Goal: Information Seeking & Learning: Find specific fact

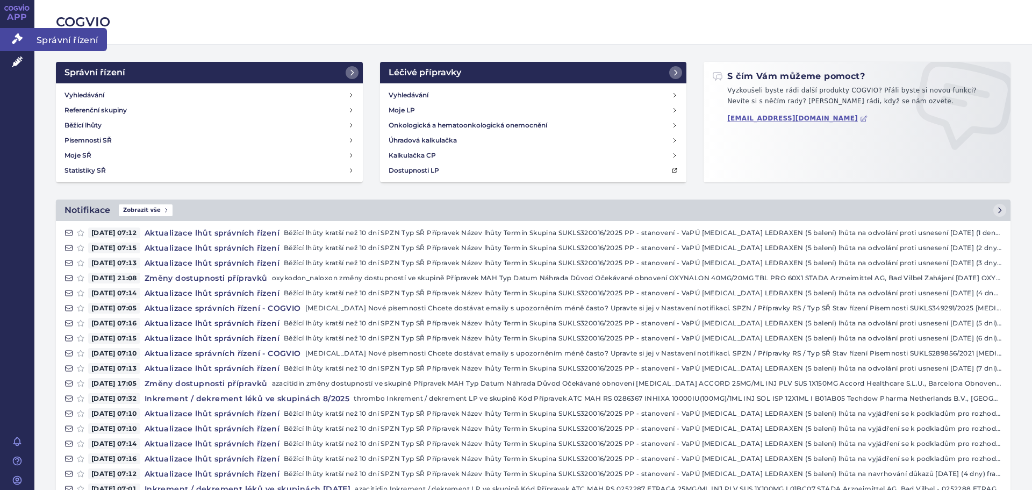
click at [16, 35] on icon at bounding box center [17, 38] width 11 height 11
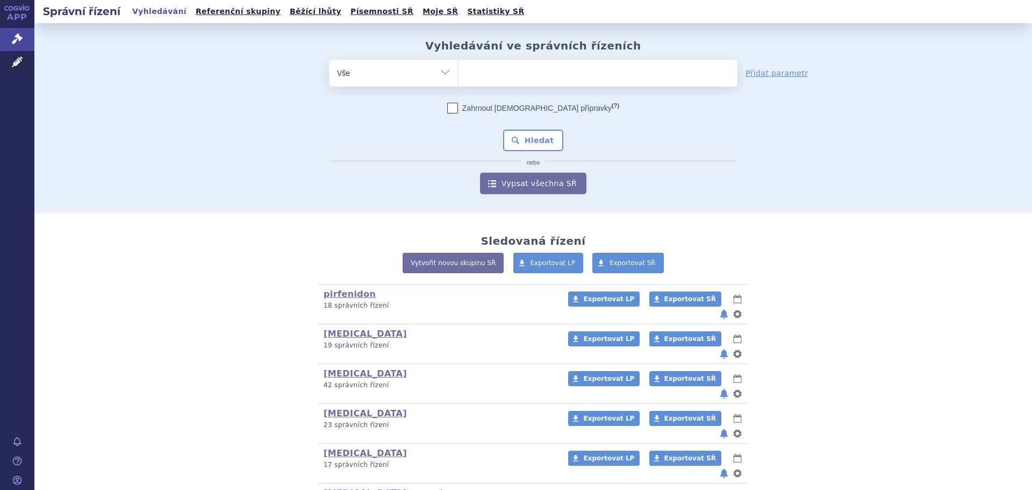
click at [442, 74] on select "Vše Spisová značka Typ SŘ Přípravek/SUKL kód Účastník/Držitel" at bounding box center [393, 72] width 129 height 24
select select "filter-atc-group"
click at [329, 60] on select "Vše Spisová značka Typ SŘ Přípravek/SUKL kód Účastník/Držitel" at bounding box center [393, 72] width 129 height 24
drag, startPoint x: 489, startPoint y: 73, endPoint x: 455, endPoint y: 71, distance: 33.4
click at [459, 71] on ul at bounding box center [598, 71] width 279 height 23
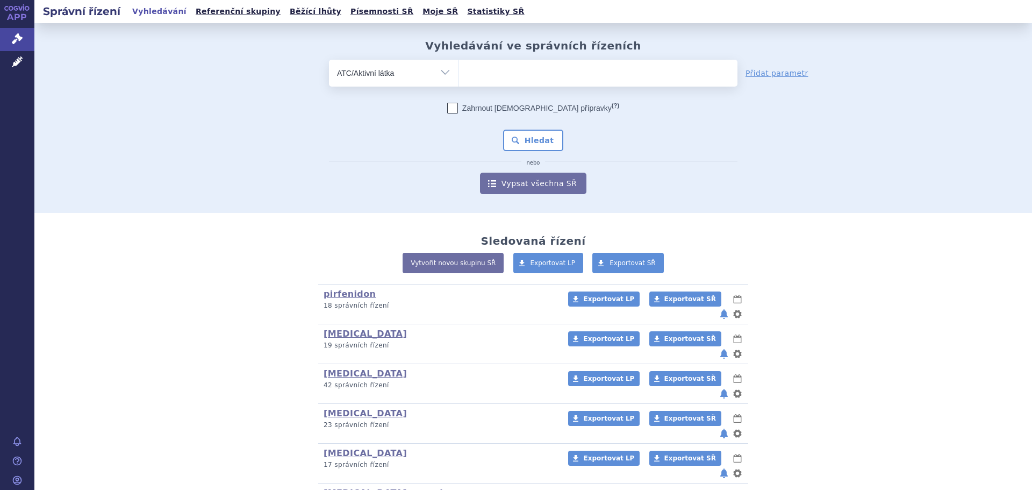
click at [458, 71] on select at bounding box center [458, 72] width 1 height 27
paste input "B01AF03"
type input "B01AF03"
select select "B01AF03"
click at [510, 139] on button "Hledat" at bounding box center [533, 141] width 61 height 22
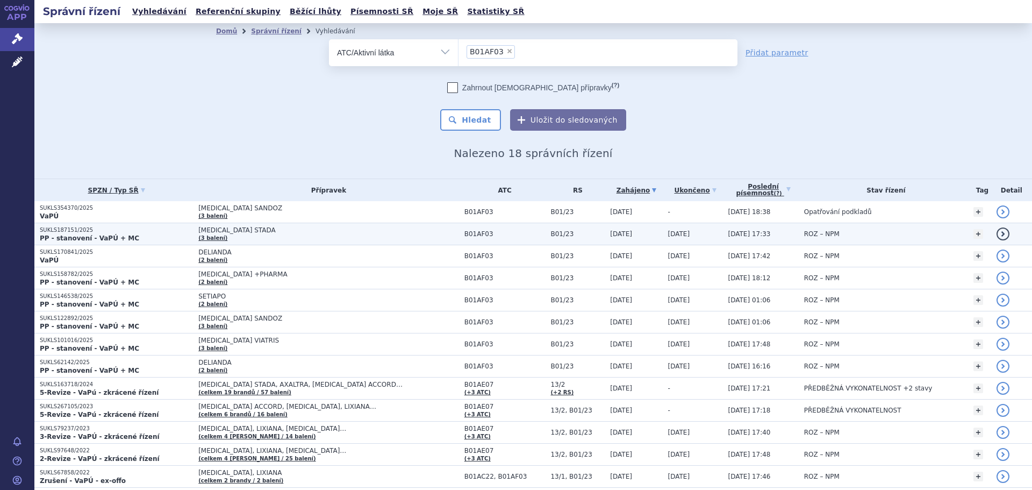
click at [213, 228] on span "EDOXABAN STADA" at bounding box center [328, 230] width 261 height 8
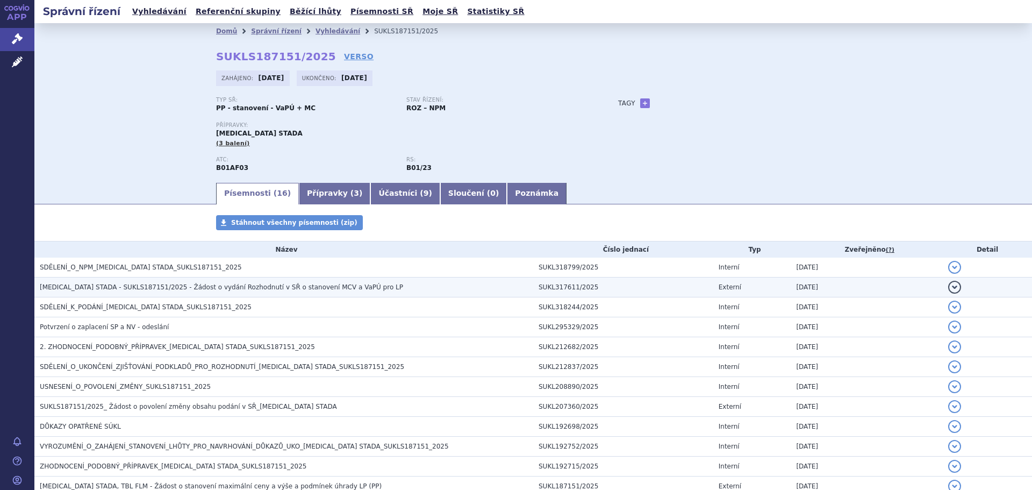
click at [205, 287] on span "EDOXABAN STADA - SUKLS187151/2025 - Žádost o vydání Rozhodnutí v SŘ o stanovení…" at bounding box center [221, 287] width 363 height 8
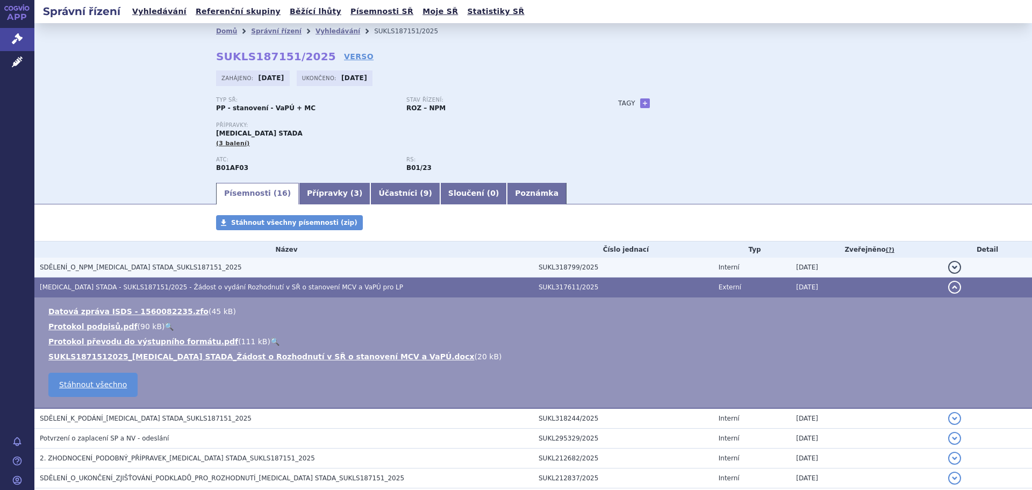
click at [156, 262] on h3 "SDĚLENÍ_O_NPM_EDOXABAN STADA_SUKLS187151_2025" at bounding box center [287, 267] width 494 height 11
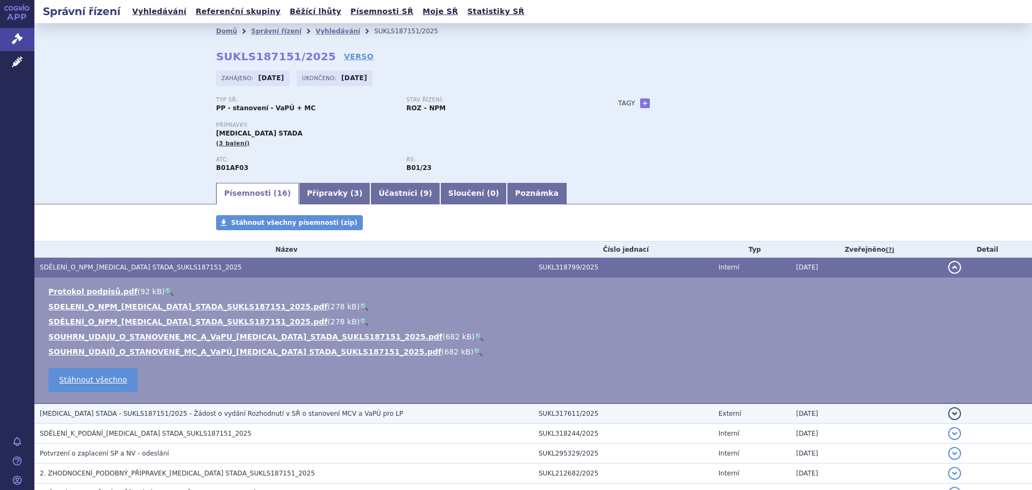
click at [259, 416] on span "EDOXABAN STADA - SUKLS187151/2025 - Žádost o vydání Rozhodnutí v SŘ o stanovení…" at bounding box center [221, 414] width 363 height 8
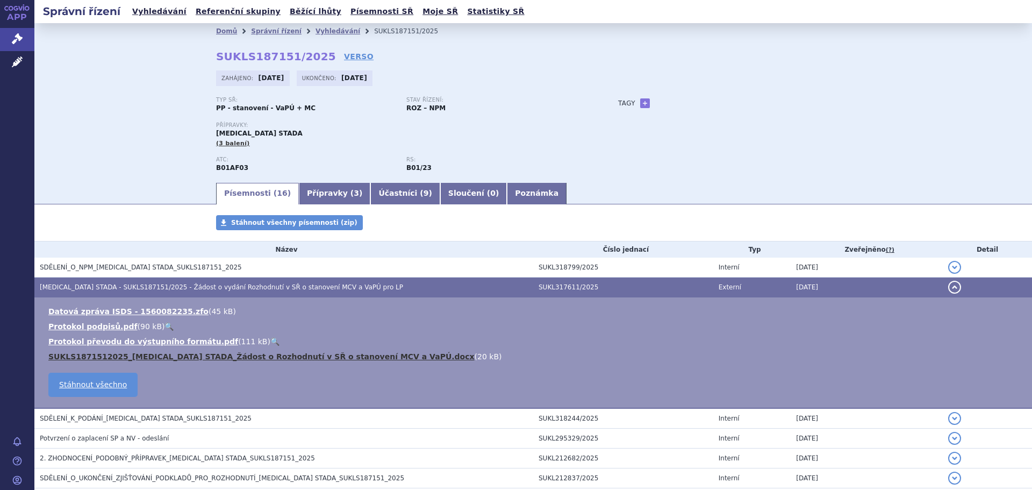
click at [117, 355] on link "SUKLS1871512025_EDOXABAN STADA_Žádost o Rozhodnutí v SŘ o stanovení MCV a VaPÚ.…" at bounding box center [261, 356] width 426 height 9
click at [95, 354] on link "SUKLS1871512025_EDOXABAN STADA_Žádost o Rozhodnutí v SŘ o stanovení MCV a VaPÚ.…" at bounding box center [261, 356] width 426 height 9
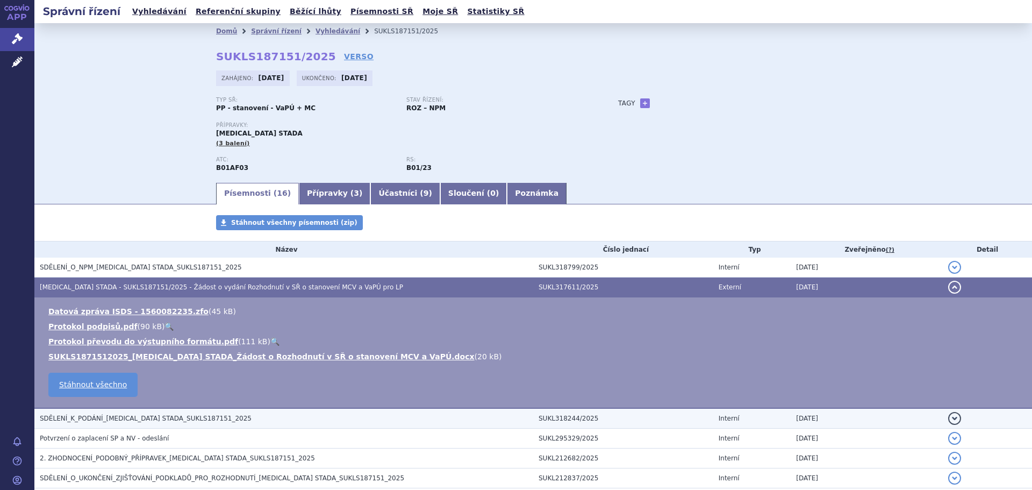
click at [150, 418] on span "SDĚLENÍ_K_PODÁNÍ_EDOXABAN STADA_SUKLS187151_2025" at bounding box center [146, 419] width 212 height 8
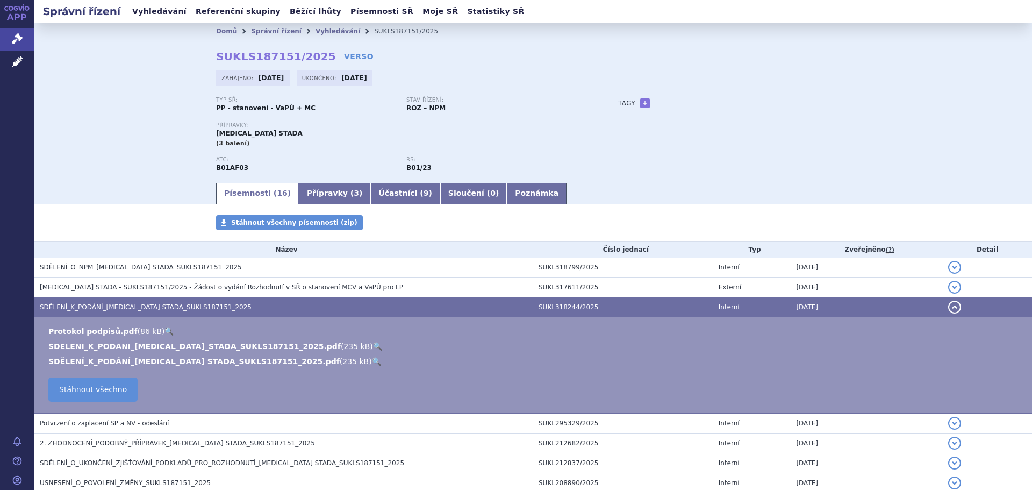
scroll to position [54, 0]
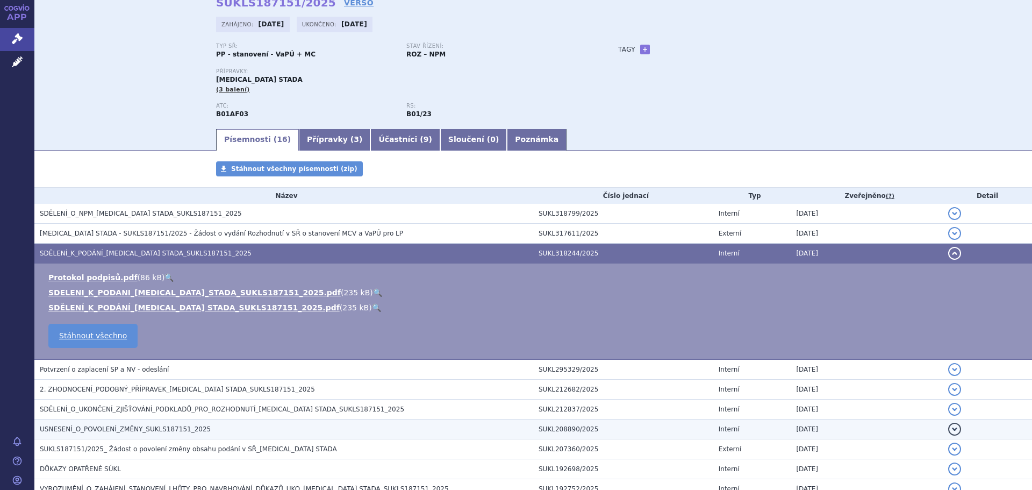
click at [111, 429] on span "USNESENÍ_O_POVOLENÍ_ZMĚNY_SUKLS187151_2025" at bounding box center [125, 429] width 171 height 8
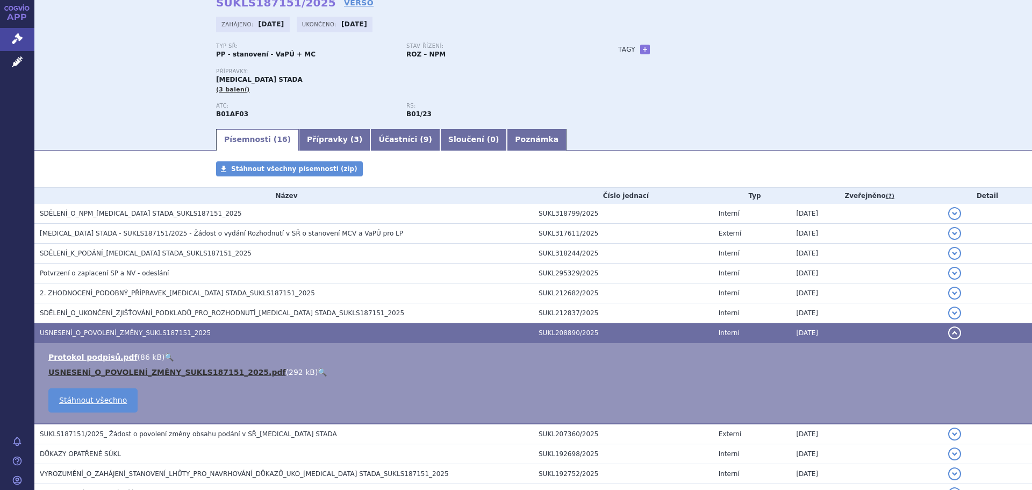
click at [111, 374] on link "USNESENÍ_O_POVOLENÍ_ZMĚNY_SUKLS187151_2025.pdf" at bounding box center [167, 372] width 238 height 9
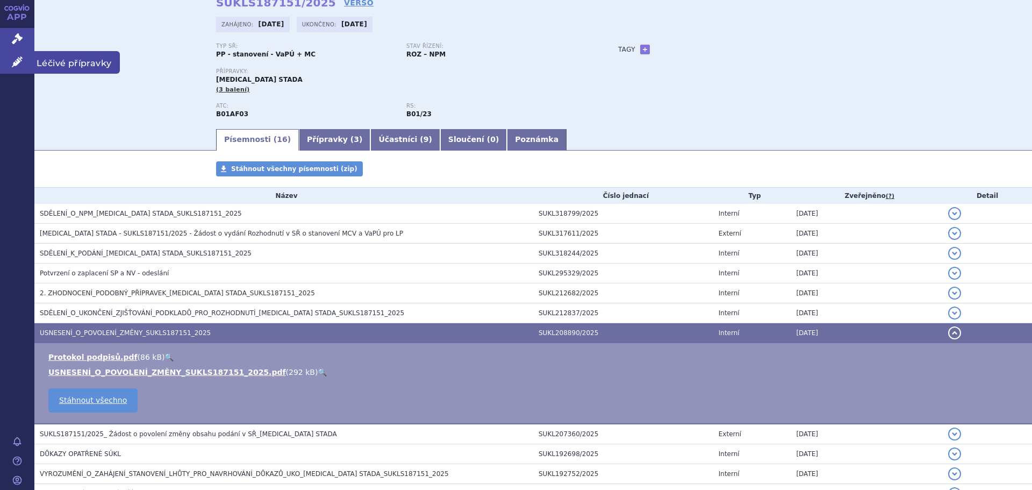
click at [18, 60] on icon at bounding box center [17, 61] width 11 height 11
